Goal: Task Accomplishment & Management: Complete application form

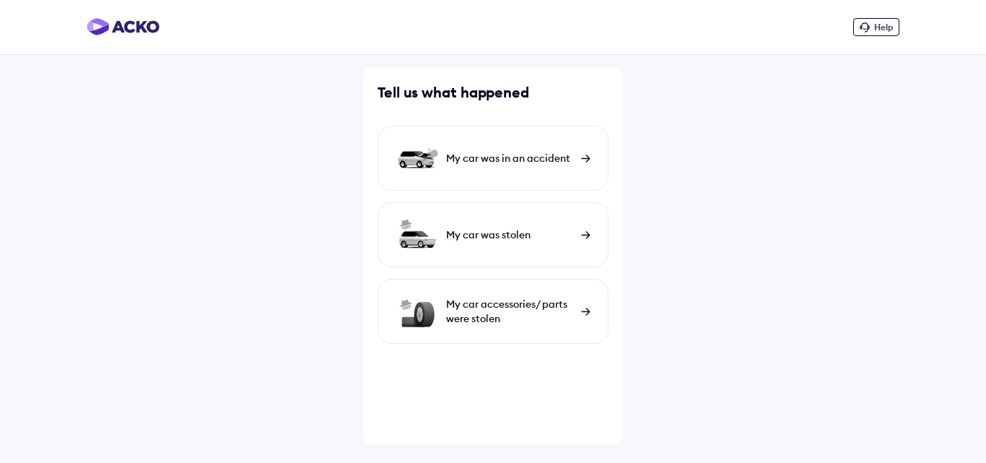
click at [588, 157] on img at bounding box center [585, 158] width 9 height 8
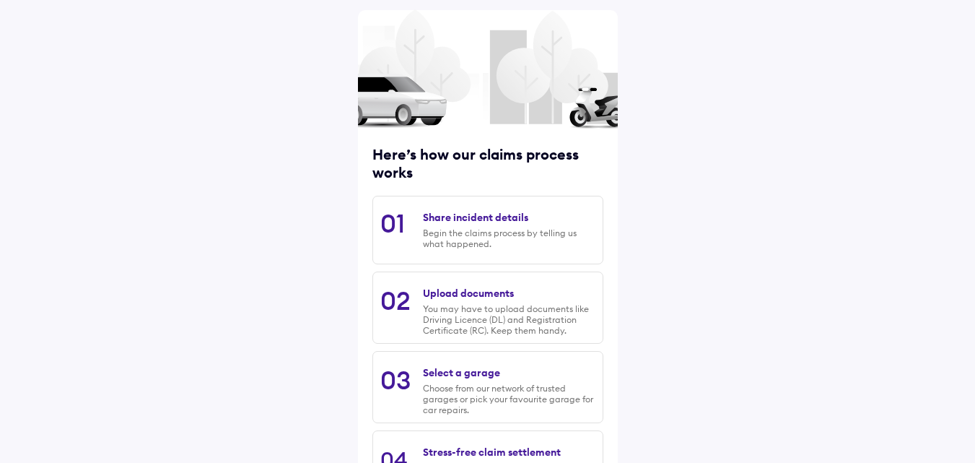
scroll to position [184, 0]
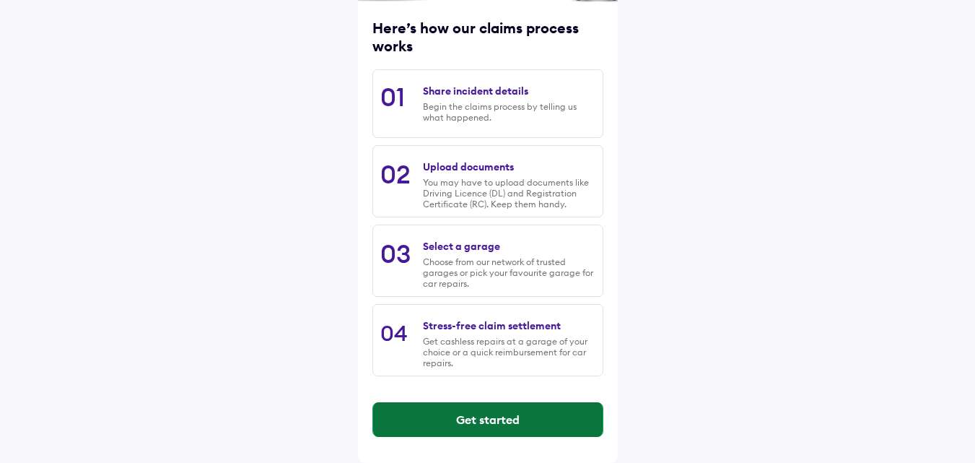
click at [488, 414] on button "Get started" at bounding box center [488, 419] width 230 height 35
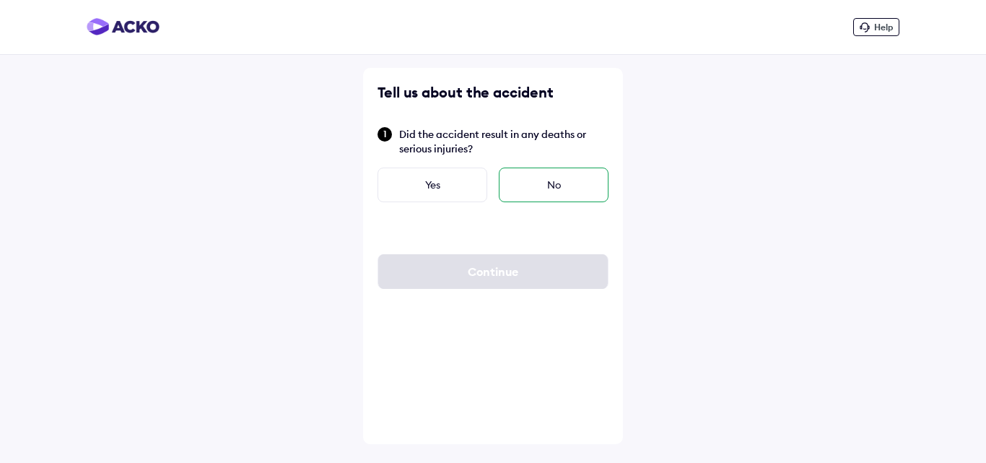
click at [564, 194] on div "No" at bounding box center [554, 184] width 110 height 35
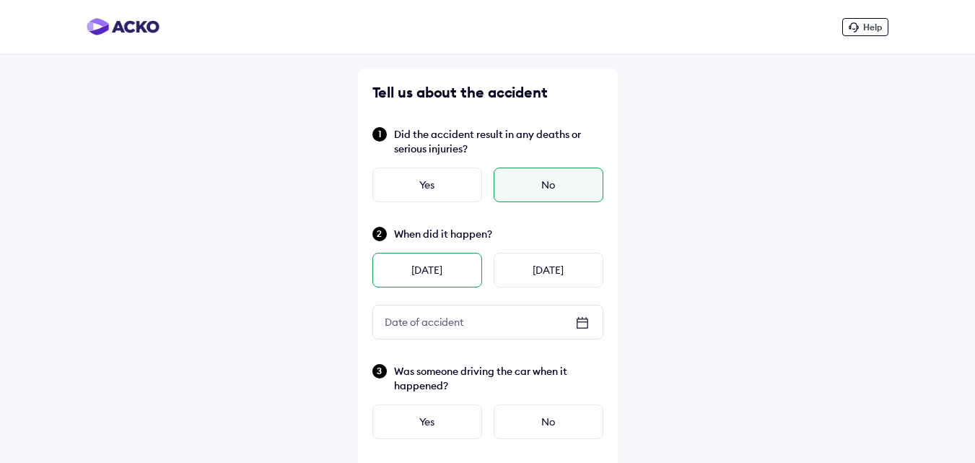
click at [427, 271] on div "[DATE]" at bounding box center [427, 270] width 110 height 35
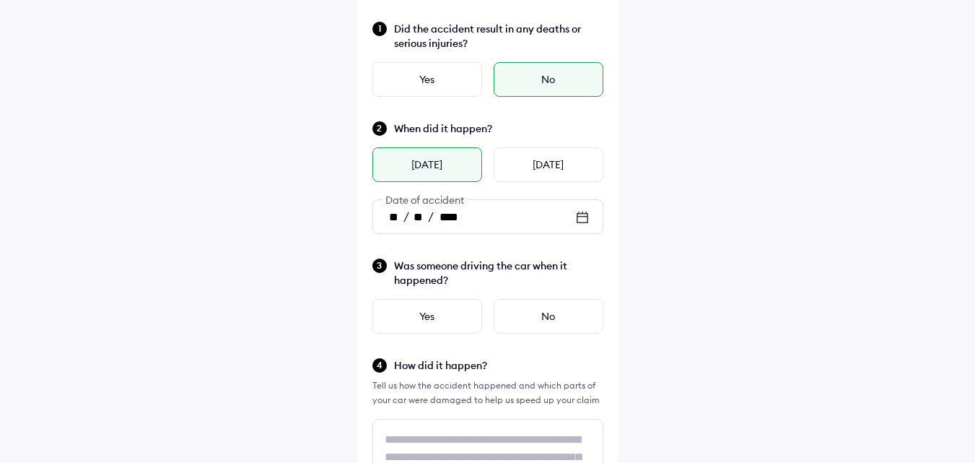
scroll to position [144, 0]
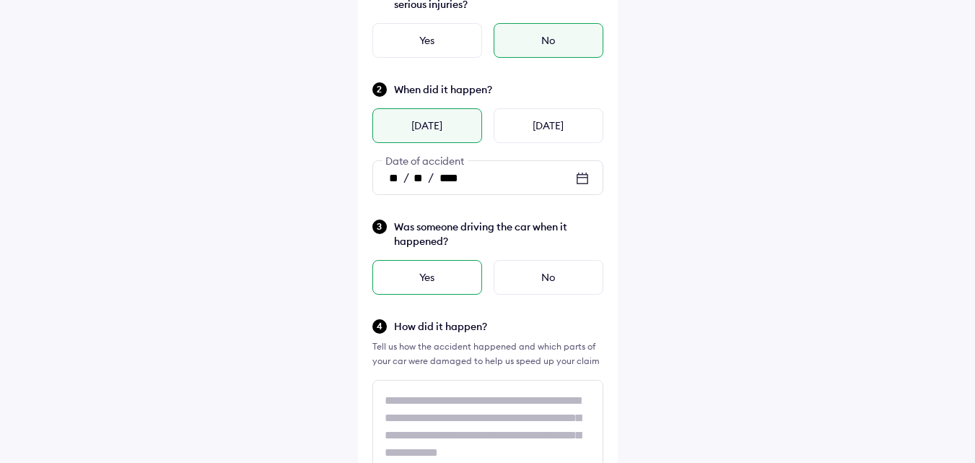
click at [416, 283] on div "Yes" at bounding box center [427, 277] width 110 height 35
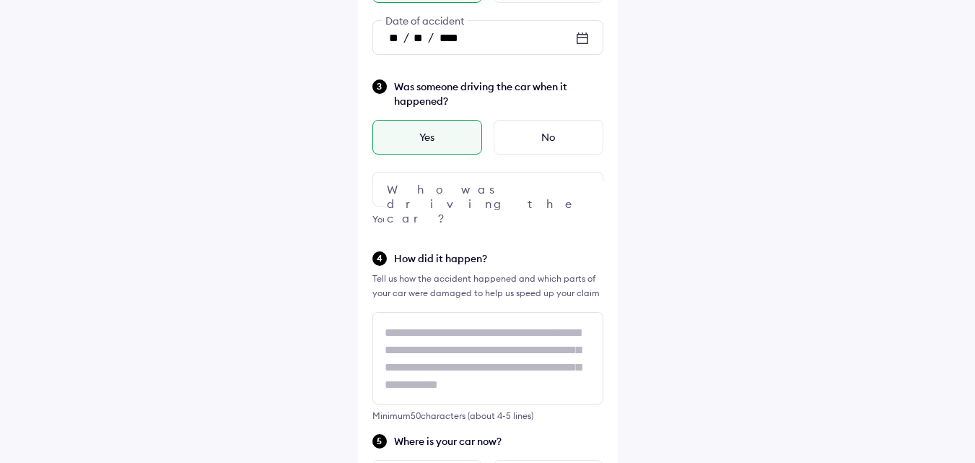
scroll to position [289, 0]
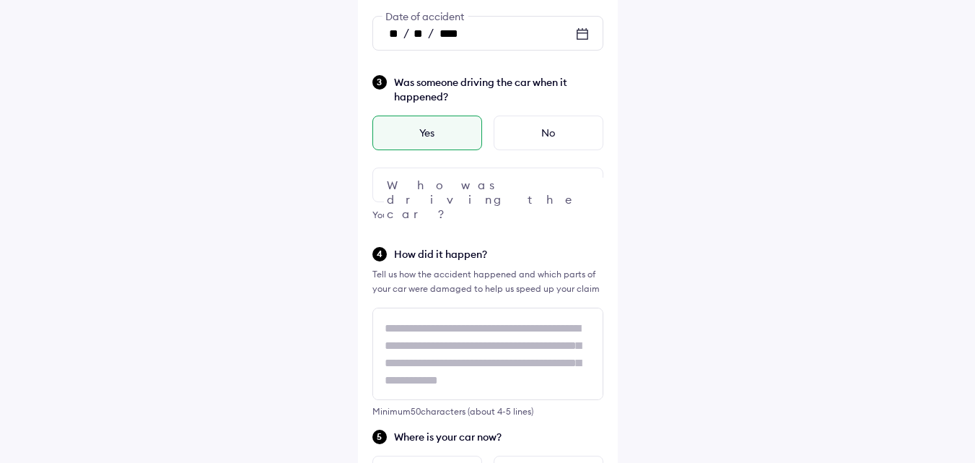
click at [563, 180] on div at bounding box center [487, 184] width 231 height 35
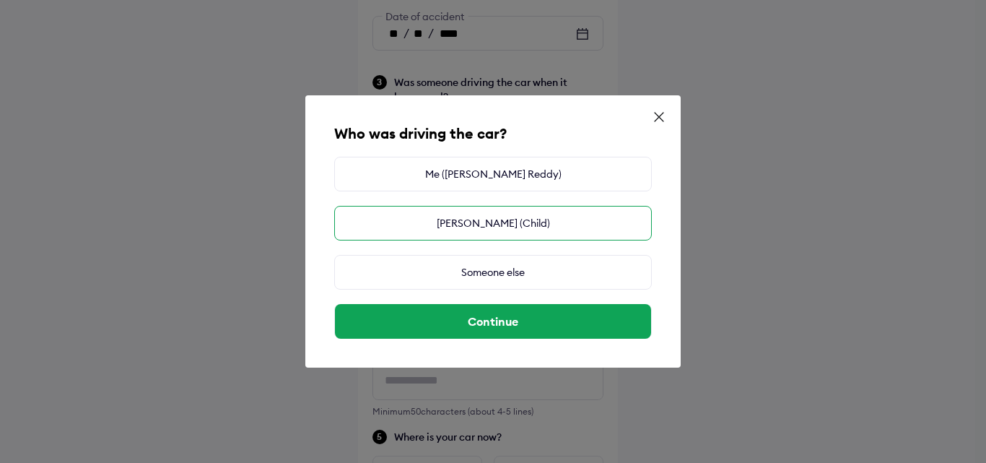
click at [494, 231] on div "[PERSON_NAME] (Child)" at bounding box center [493, 223] width 318 height 35
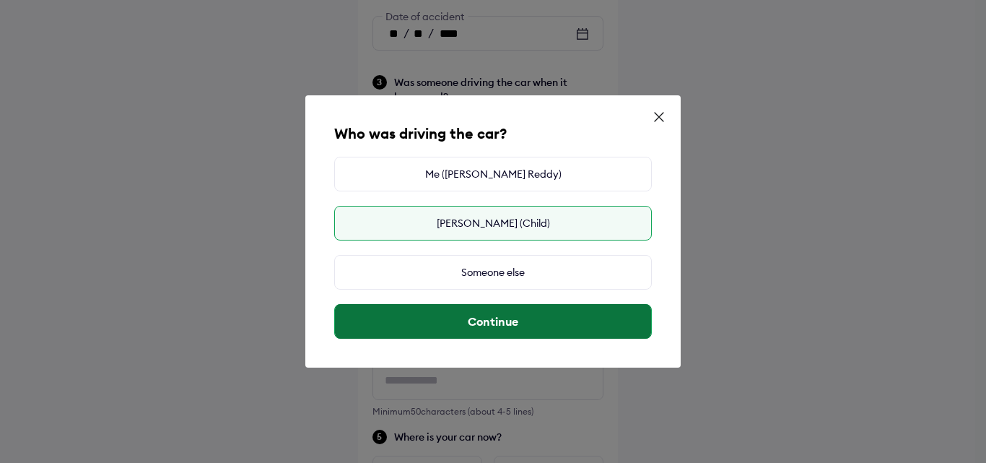
click at [516, 326] on button "Continue" at bounding box center [493, 321] width 316 height 35
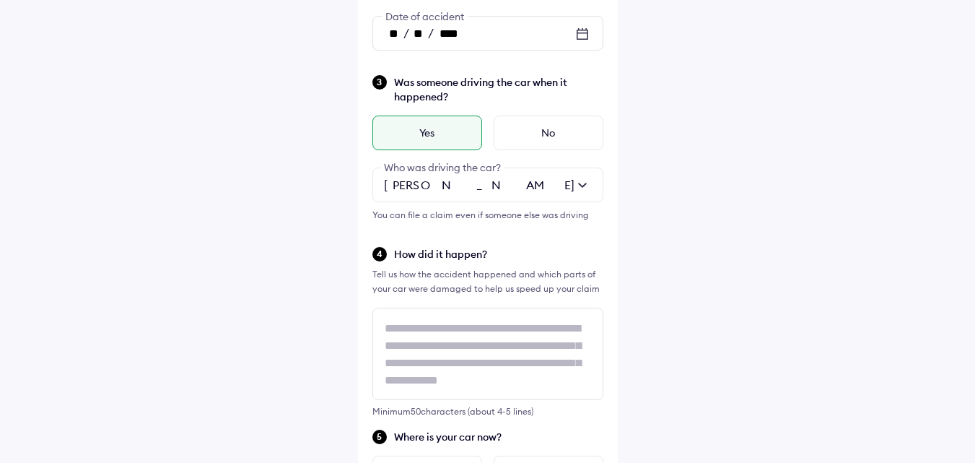
scroll to position [1, 0]
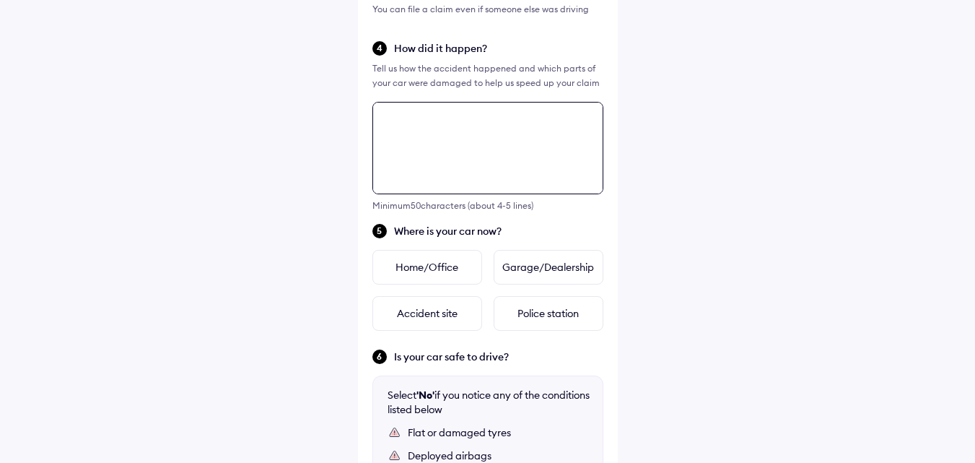
click at [462, 331] on div "Tell us about the accident Did the accident result in any deaths or serious inj…" at bounding box center [488, 158] width 260 height 1170
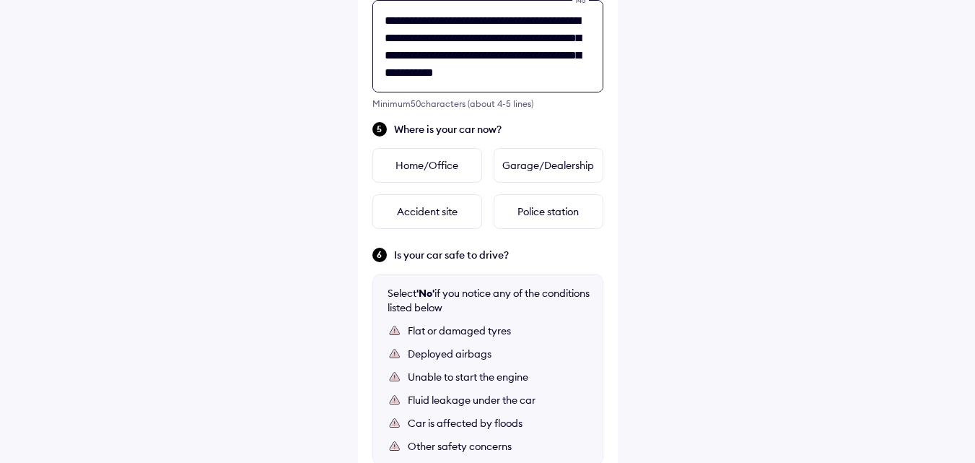
scroll to position [6, 0]
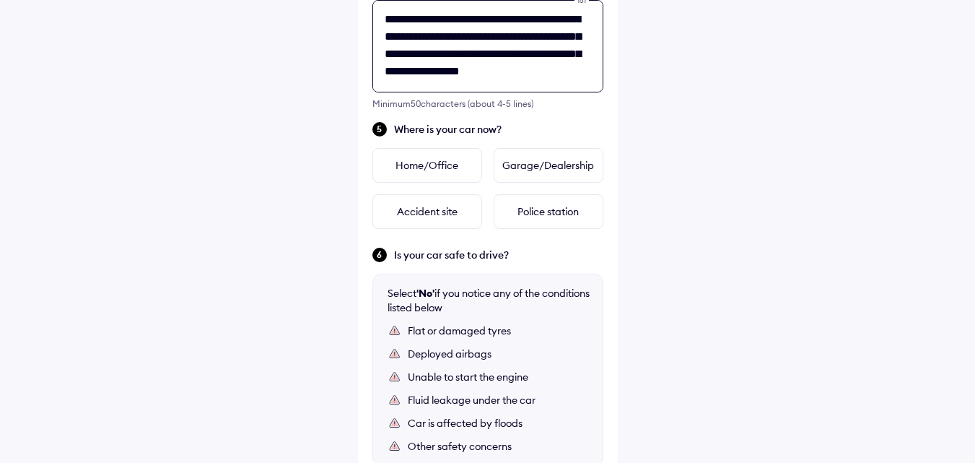
click at [416, 35] on textarea "**********" at bounding box center [487, 46] width 231 height 92
click at [410, 66] on textarea "**********" at bounding box center [487, 46] width 231 height 92
click at [427, 82] on textarea "**********" at bounding box center [487, 46] width 231 height 92
type textarea "**********"
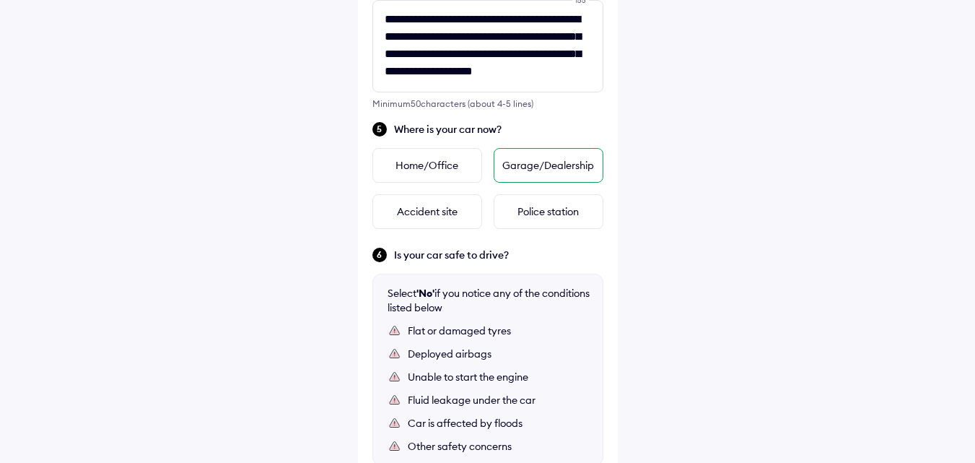
click at [525, 167] on div "Garage/Dealership" at bounding box center [549, 165] width 110 height 35
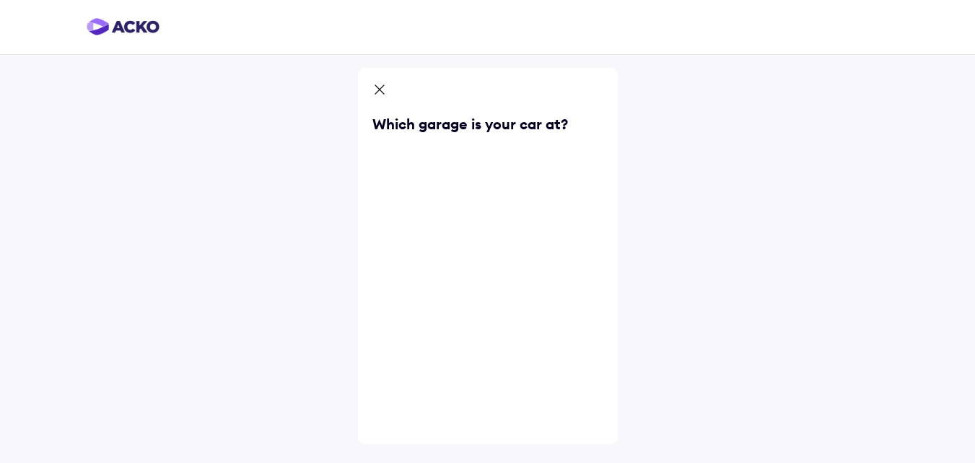
scroll to position [0, 0]
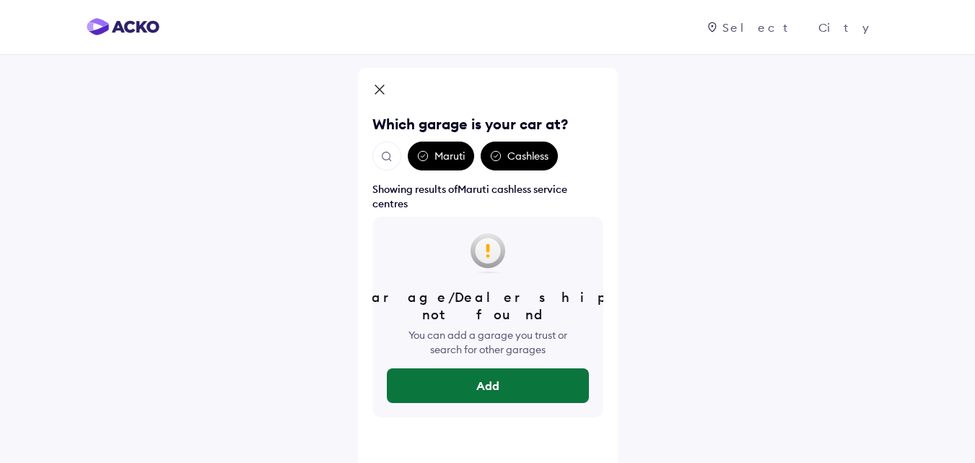
click at [494, 373] on button "Add" at bounding box center [488, 385] width 202 height 35
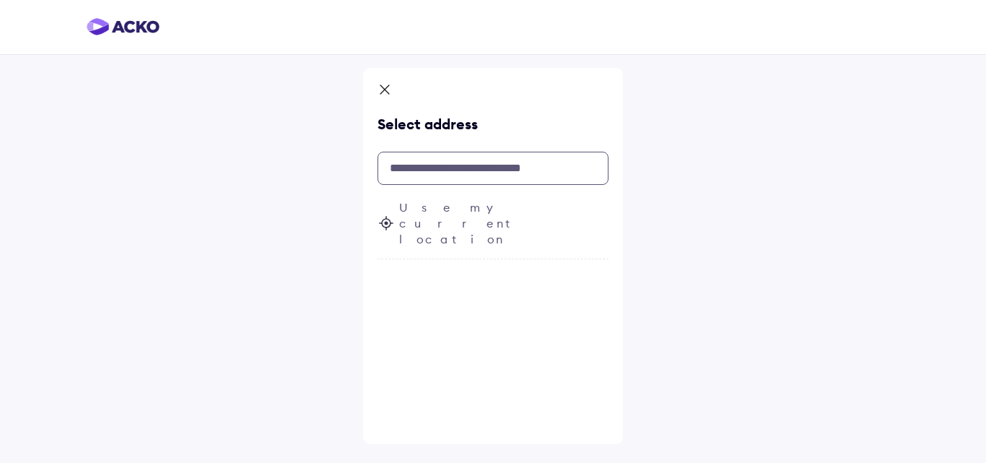
click at [509, 167] on input "text" at bounding box center [492, 168] width 231 height 33
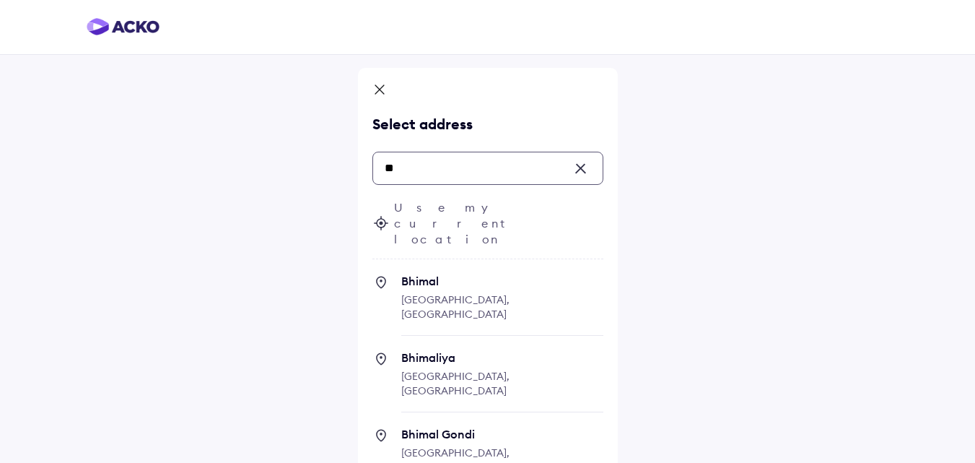
type input "*"
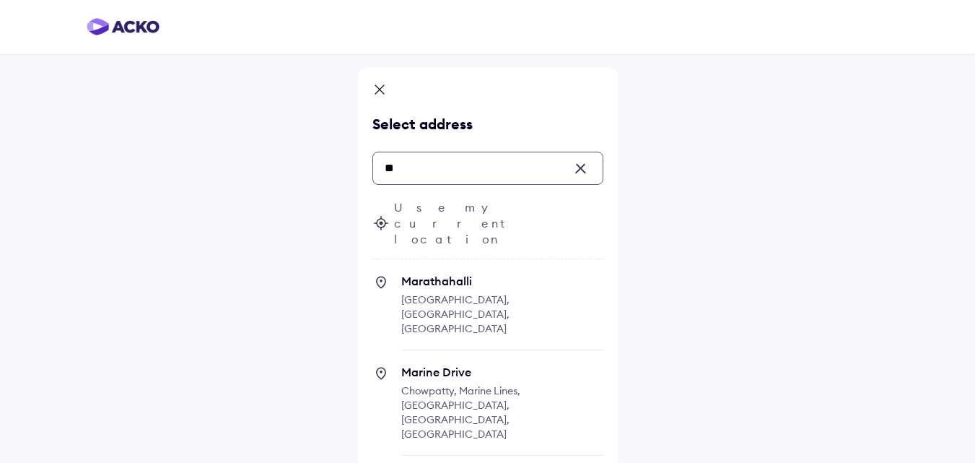
type input "*"
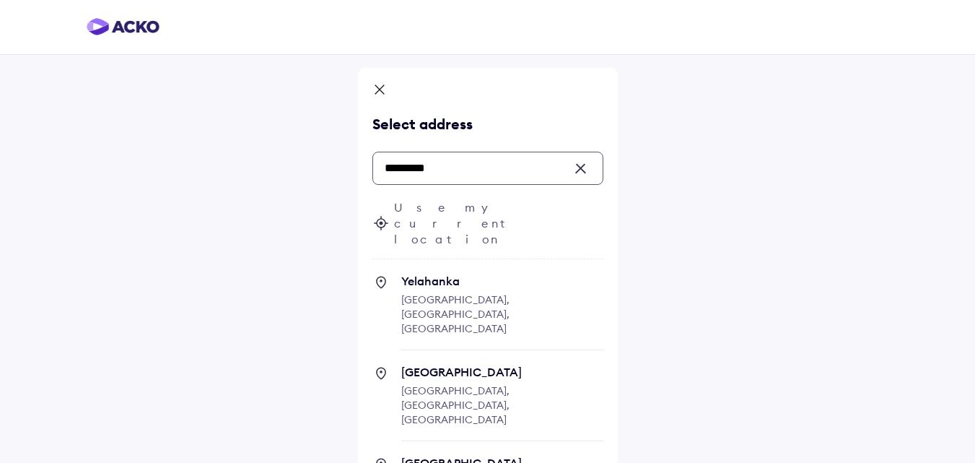
click at [490, 274] on span "Yelahanka [GEOGRAPHIC_DATA], [GEOGRAPHIC_DATA], [GEOGRAPHIC_DATA]" at bounding box center [502, 312] width 202 height 77
type input "*********"
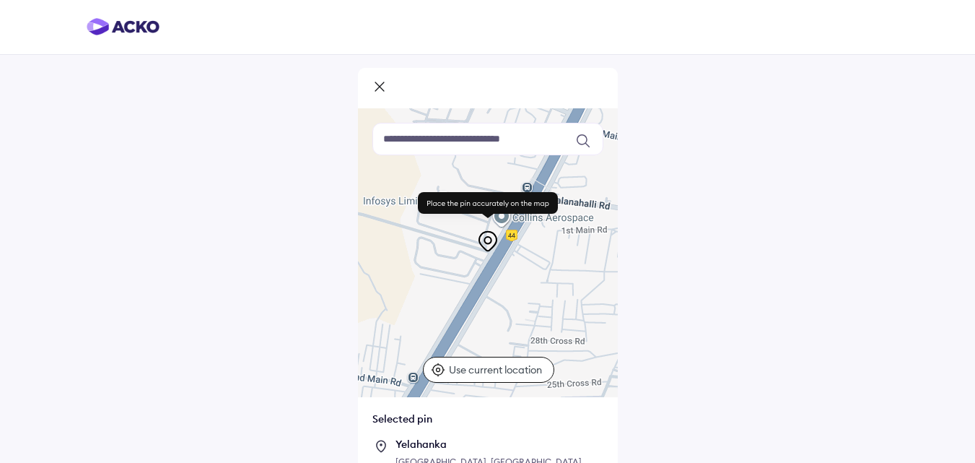
click at [510, 140] on input at bounding box center [487, 139] width 231 height 32
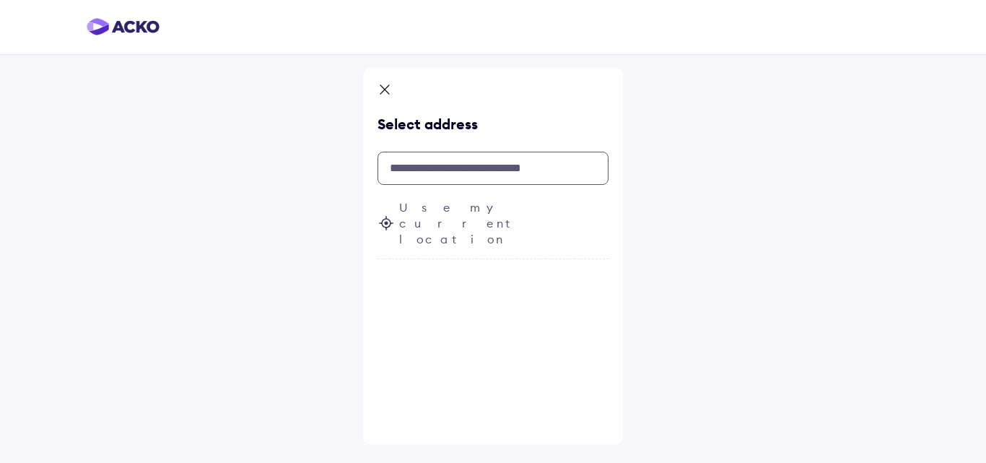
click at [507, 170] on input "text" at bounding box center [492, 168] width 231 height 33
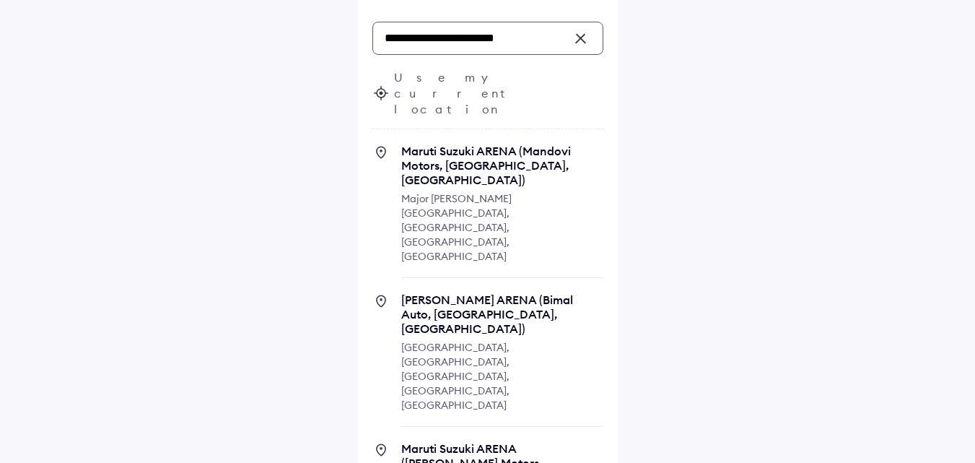
scroll to position [144, 0]
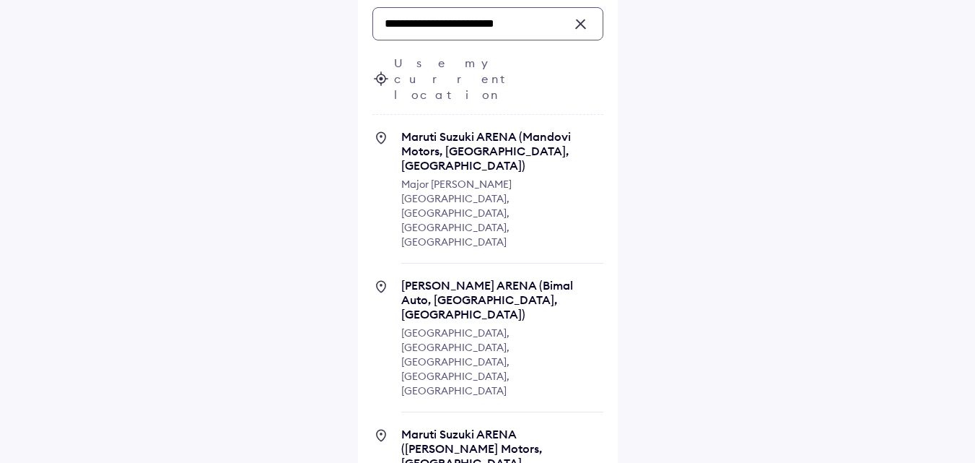
click at [502, 326] on span "[GEOGRAPHIC_DATA], [GEOGRAPHIC_DATA], [GEOGRAPHIC_DATA], [GEOGRAPHIC_DATA], [GE…" at bounding box center [455, 361] width 108 height 71
type input "**********"
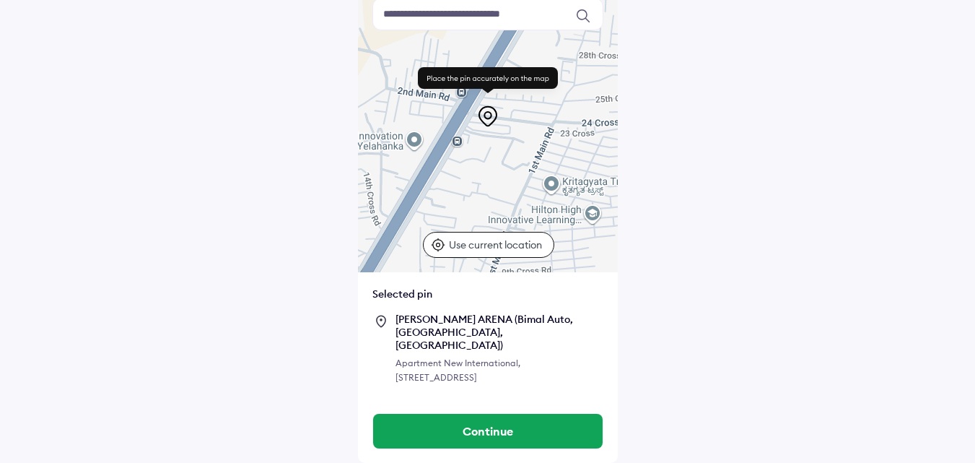
scroll to position [141, 0]
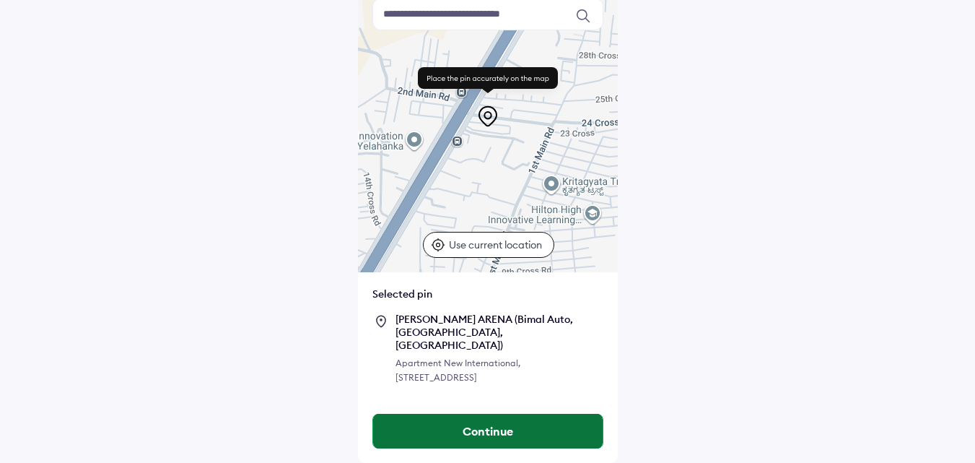
click at [499, 432] on button "Continue" at bounding box center [488, 431] width 230 height 35
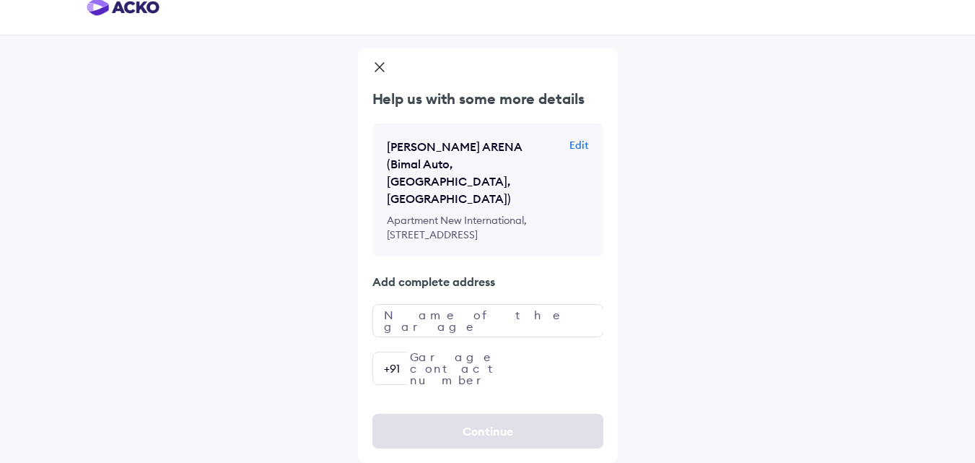
scroll to position [28, 0]
click at [482, 322] on input "text" at bounding box center [487, 320] width 231 height 33
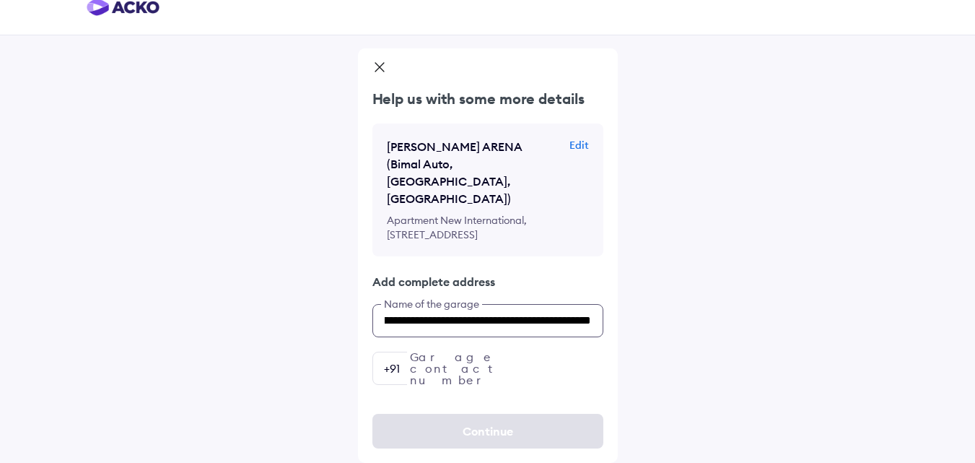
scroll to position [0, 131]
type input "**********"
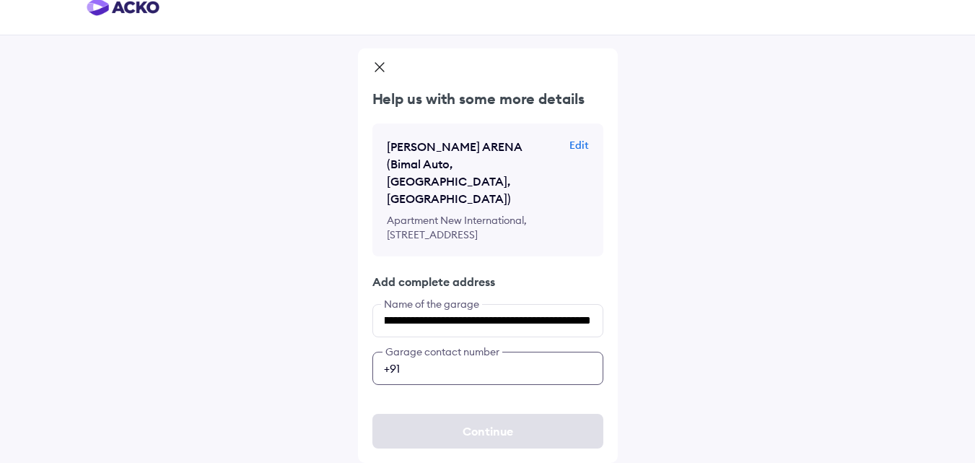
scroll to position [0, 0]
click at [531, 360] on input "number" at bounding box center [487, 368] width 231 height 33
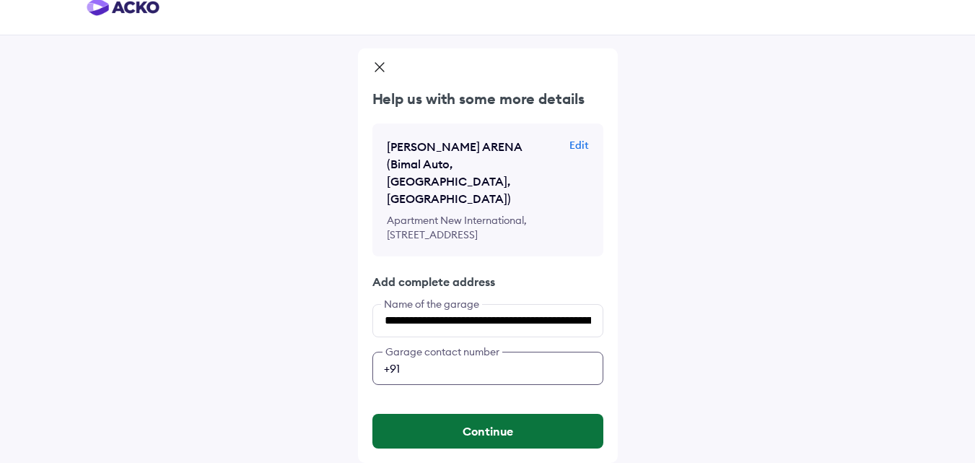
type input "**********"
click at [487, 437] on button "Continue" at bounding box center [487, 431] width 231 height 35
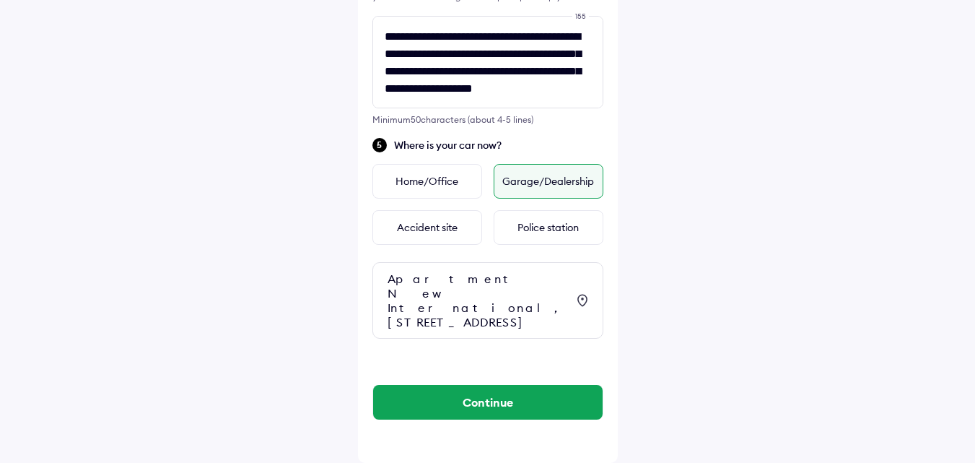
scroll to position [609, 0]
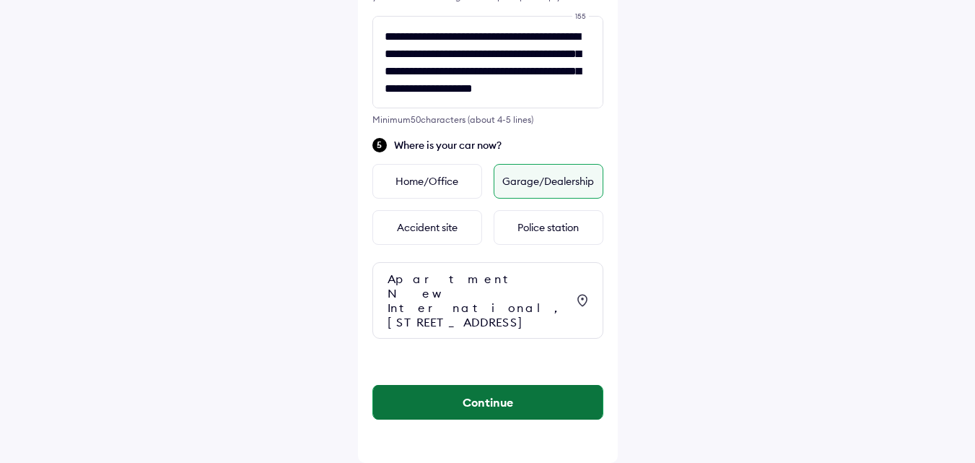
click at [528, 410] on button "Continue" at bounding box center [488, 402] width 230 height 35
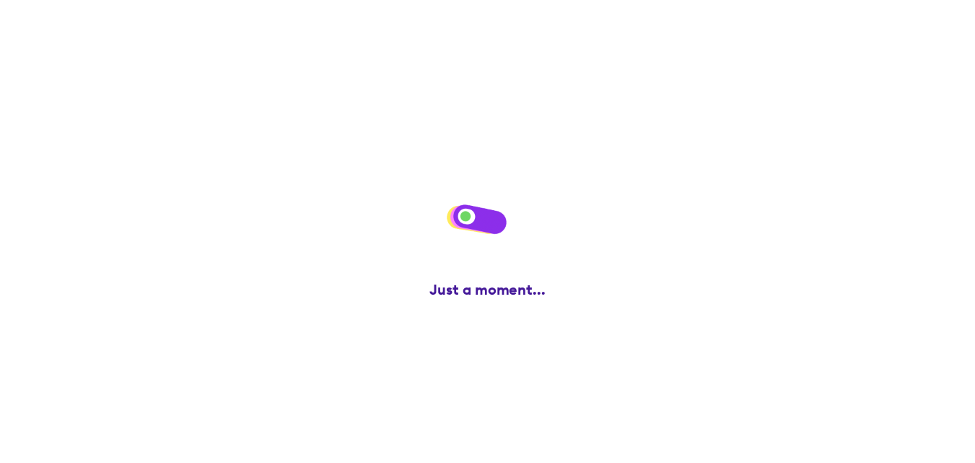
scroll to position [0, 0]
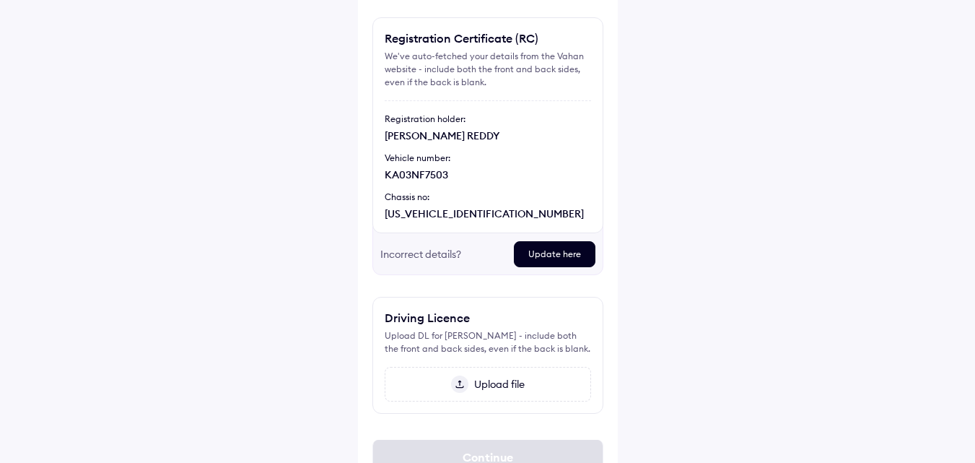
scroll to position [170, 0]
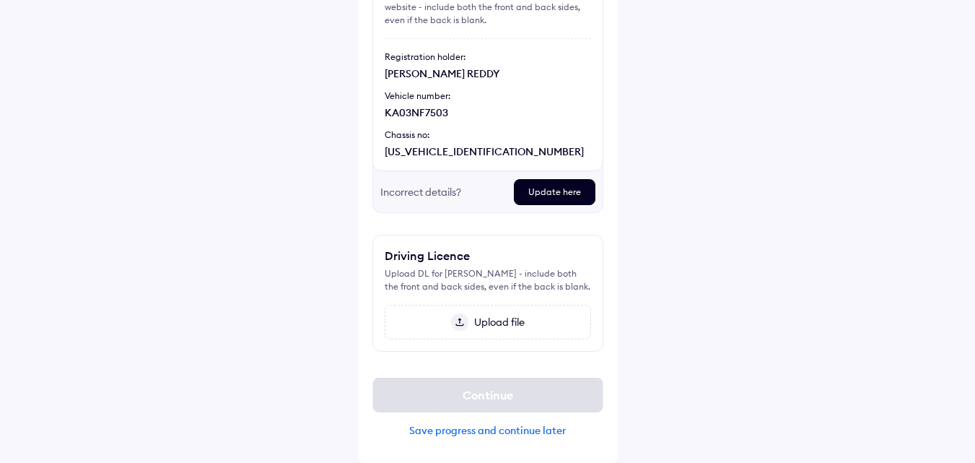
click at [513, 328] on div "Upload file" at bounding box center [488, 322] width 206 height 35
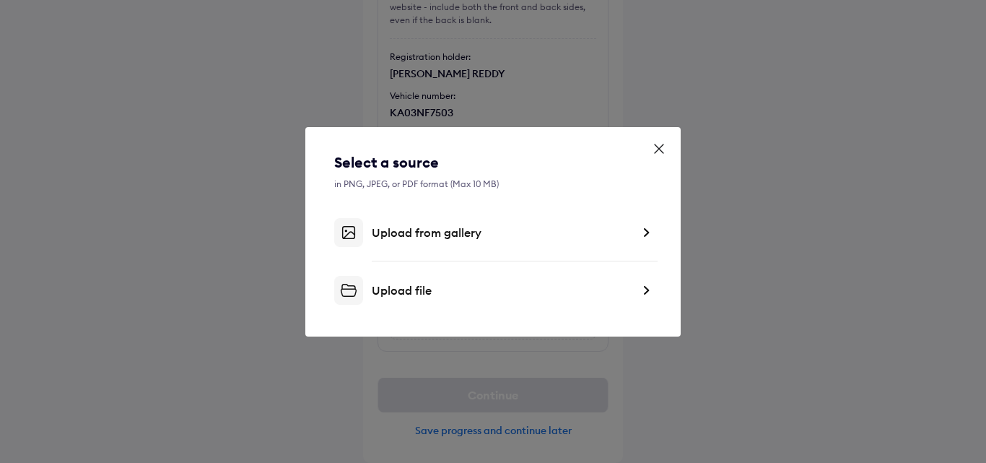
click at [639, 289] on div "Upload file" at bounding box center [493, 290] width 318 height 29
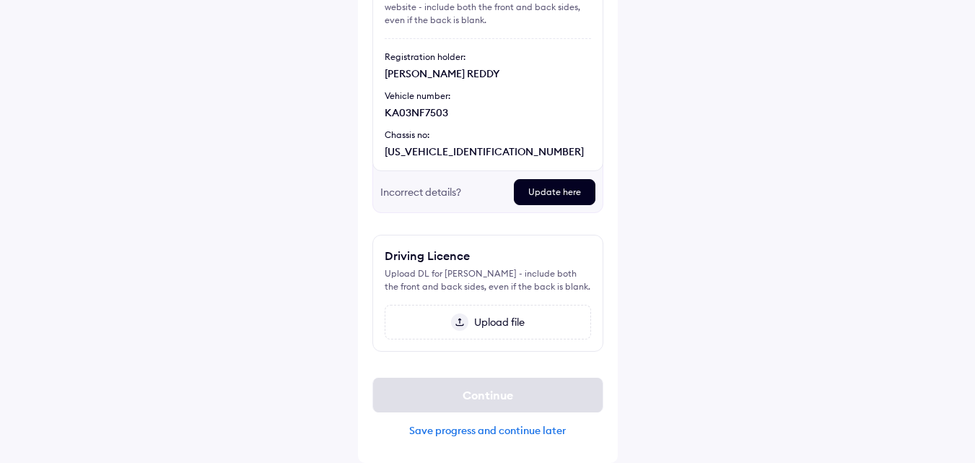
click at [489, 315] on span "Upload file" at bounding box center [496, 321] width 56 height 13
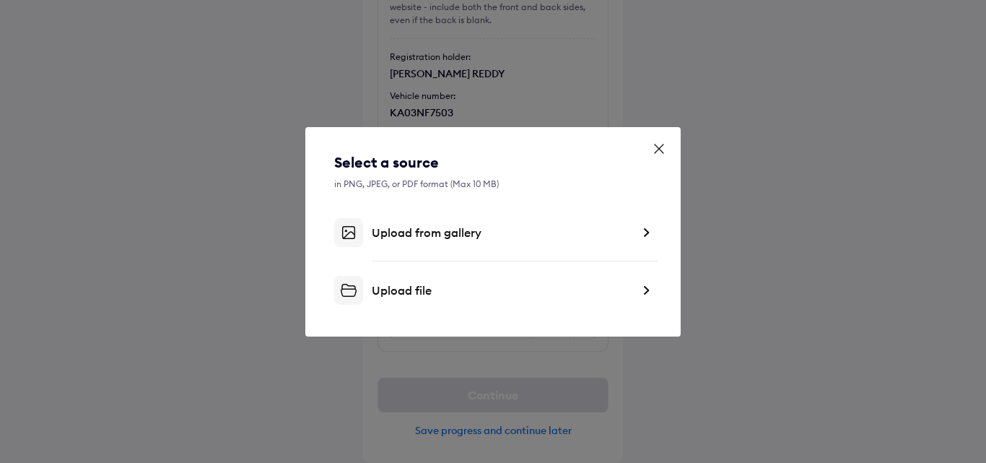
click at [537, 238] on div "Upload from gallery" at bounding box center [502, 232] width 260 height 14
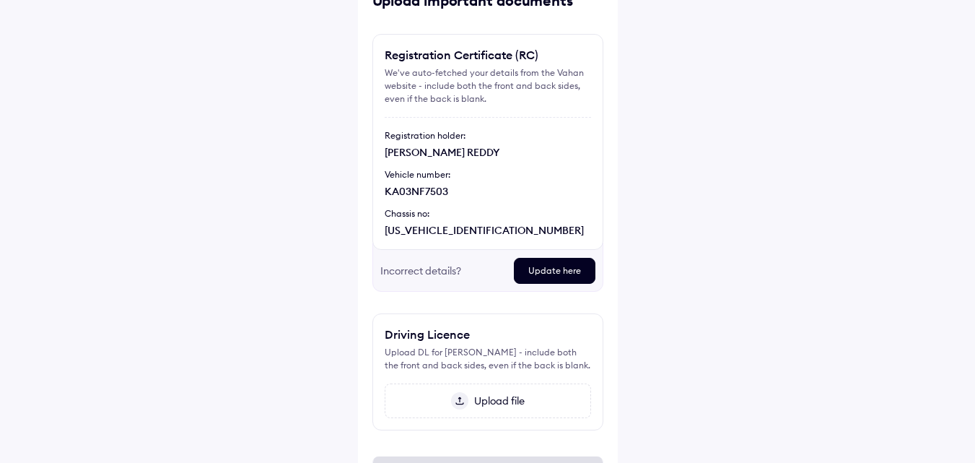
scroll to position [170, 0]
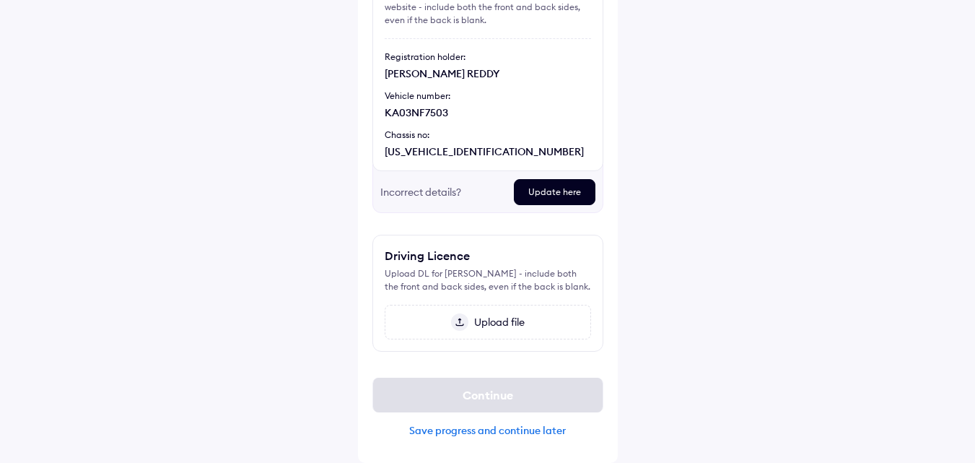
click at [492, 323] on span "Upload file" at bounding box center [496, 321] width 56 height 13
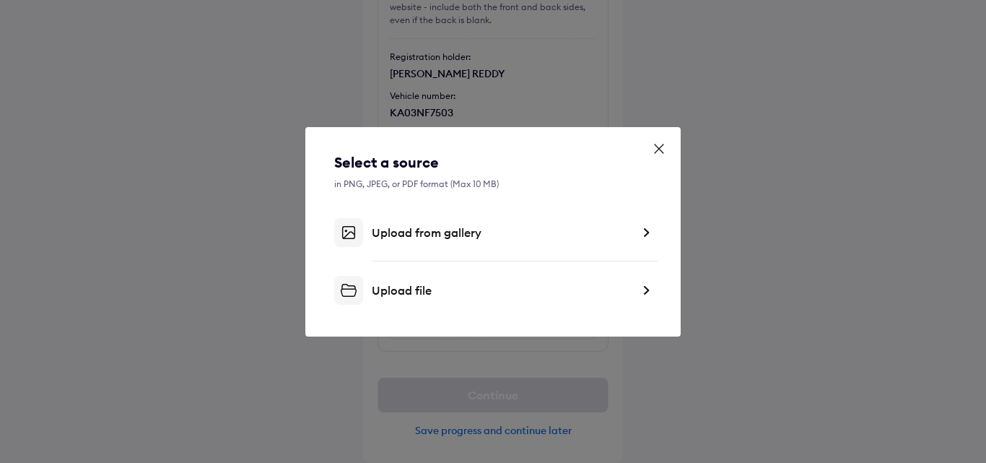
click at [549, 235] on div "Upload from gallery" at bounding box center [502, 232] width 260 height 14
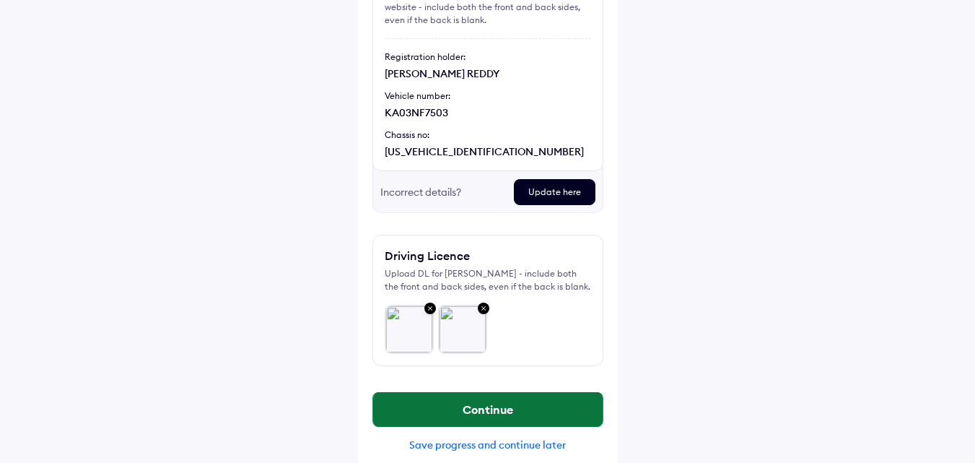
click at [525, 407] on button "Continue" at bounding box center [488, 409] width 230 height 35
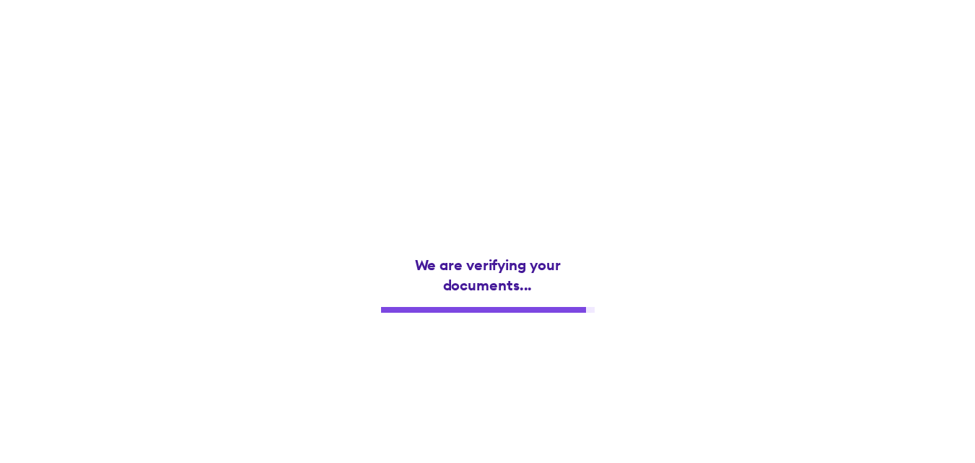
scroll to position [0, 0]
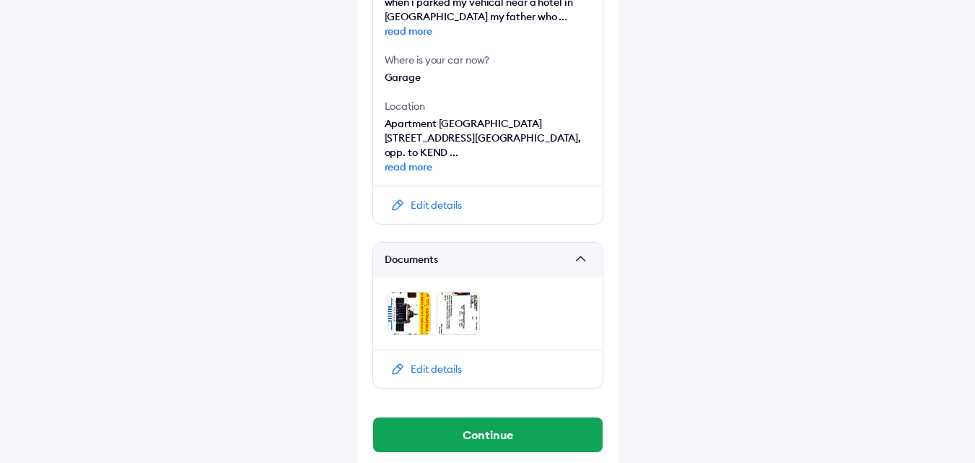
scroll to position [576, 0]
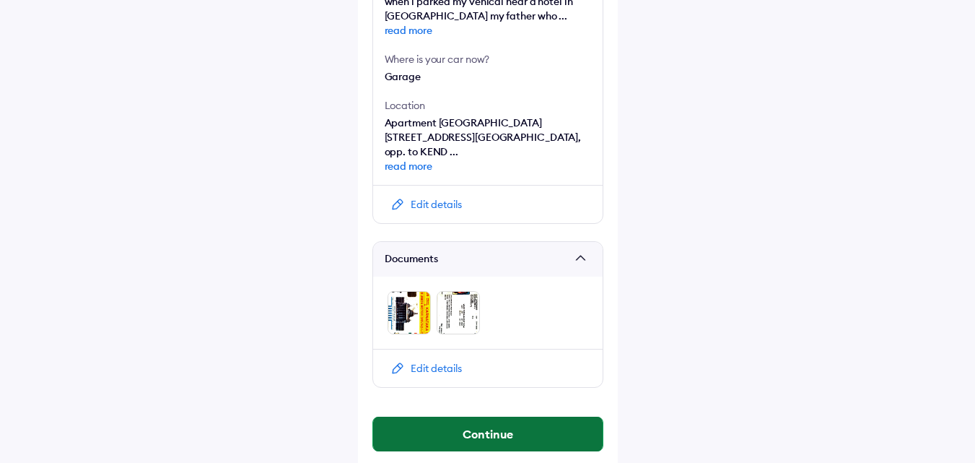
click at [471, 416] on button "Continue" at bounding box center [488, 433] width 230 height 35
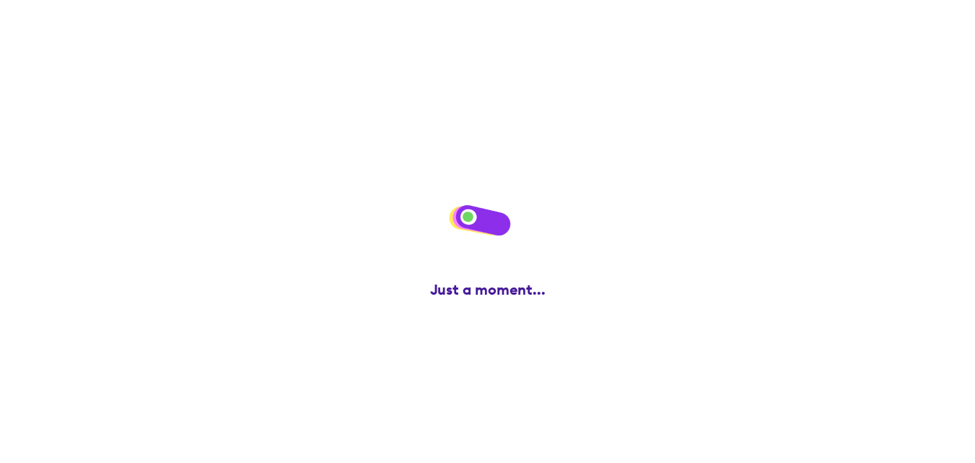
scroll to position [0, 0]
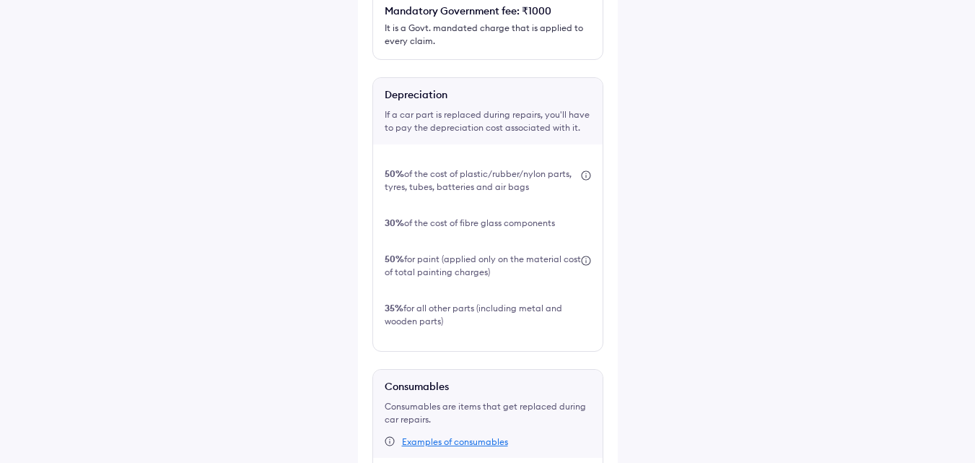
scroll to position [479, 0]
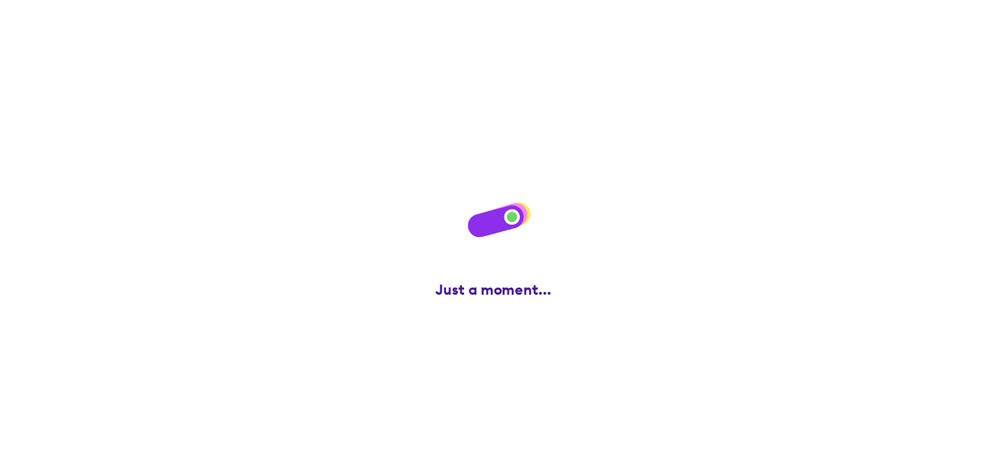
scroll to position [0, 0]
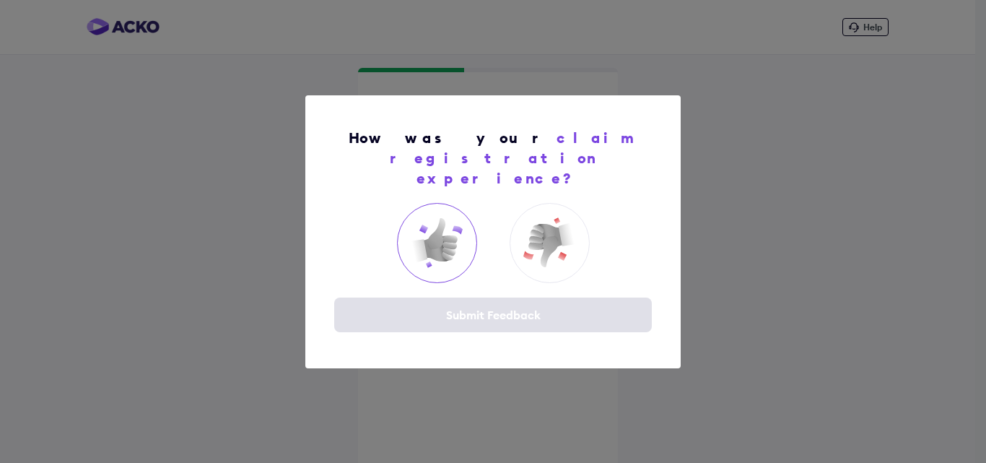
click at [429, 235] on img at bounding box center [437, 243] width 58 height 58
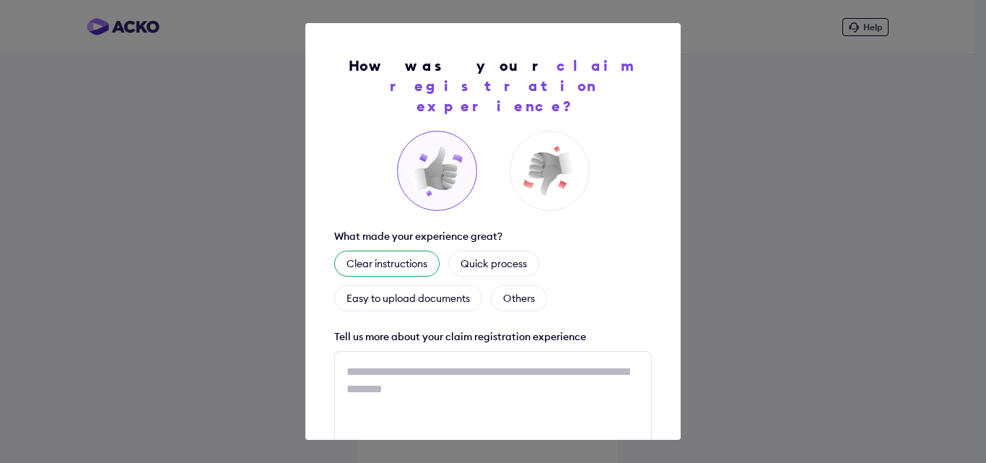
click at [401, 250] on div "Clear instructions" at bounding box center [386, 263] width 105 height 26
click at [410, 285] on div "Easy to upload documents" at bounding box center [408, 298] width 148 height 26
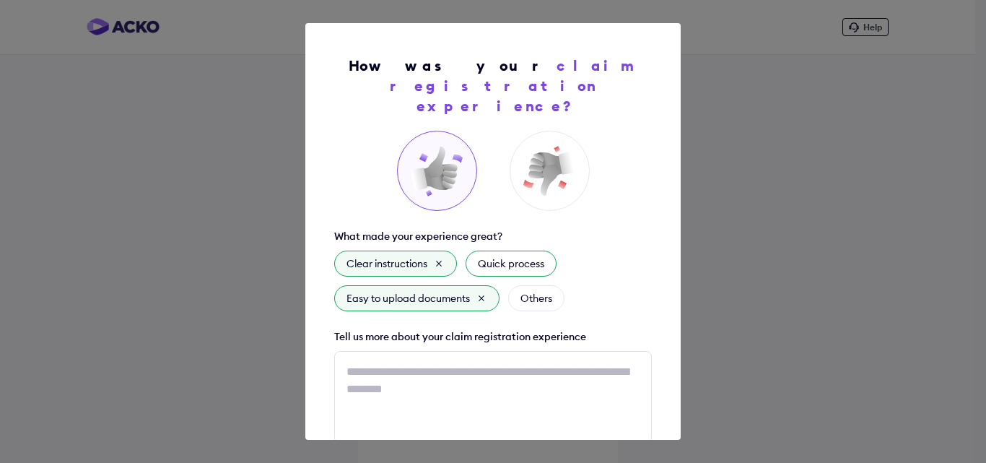
click at [521, 250] on div "Quick process" at bounding box center [511, 263] width 91 height 26
click at [535, 285] on div "Others" at bounding box center [536, 298] width 56 height 26
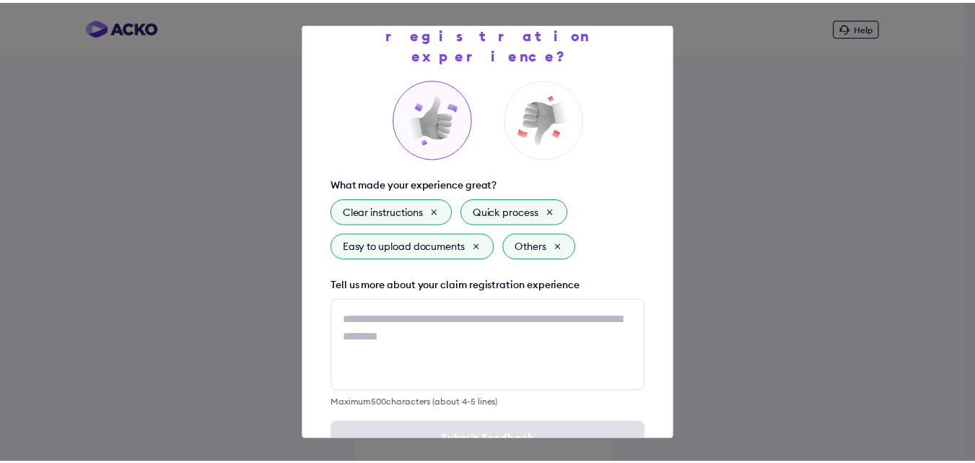
scroll to position [85, 0]
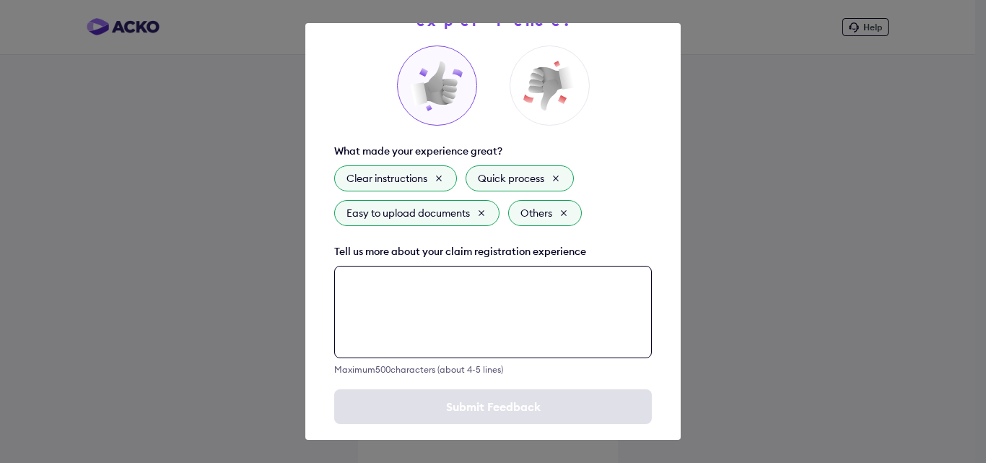
click at [488, 275] on textarea at bounding box center [493, 312] width 318 height 92
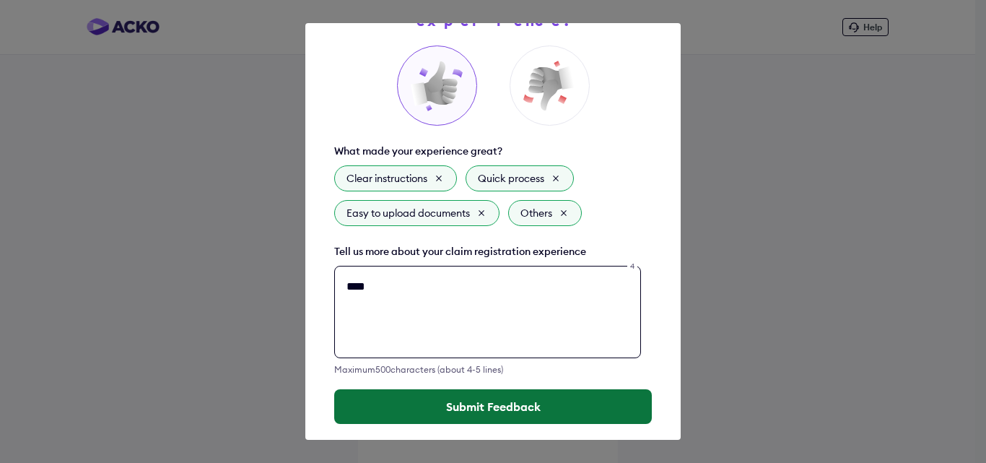
type textarea "****"
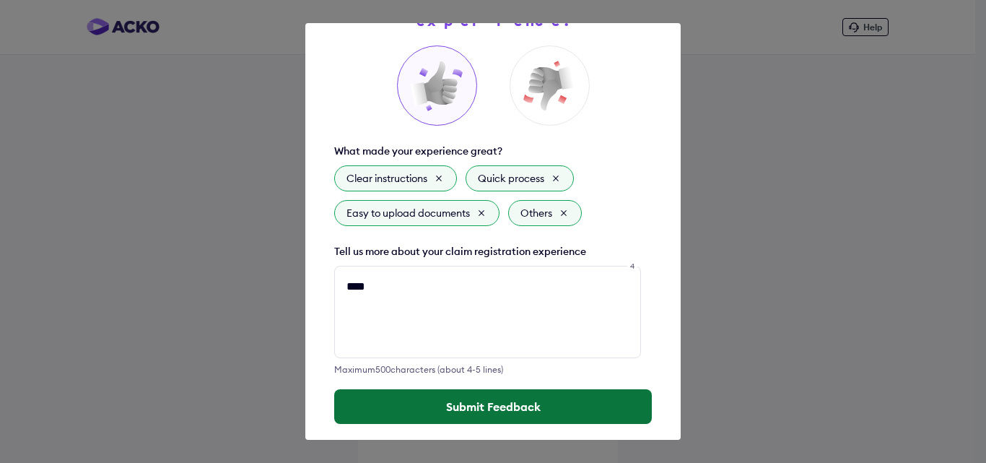
click at [501, 389] on button "Submit Feedback" at bounding box center [493, 406] width 318 height 35
